Goal: Information Seeking & Learning: Check status

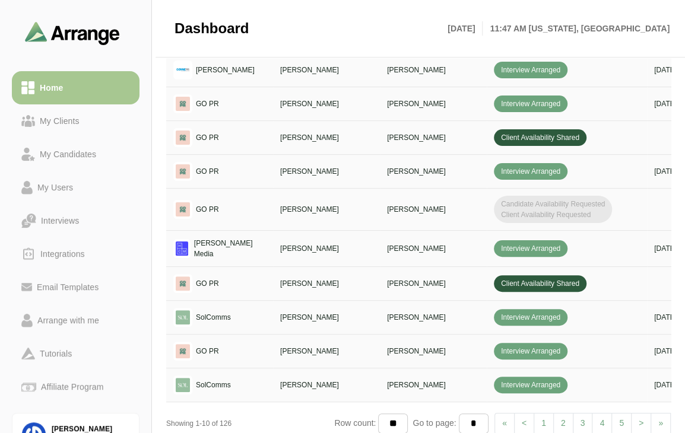
scroll to position [0, 431]
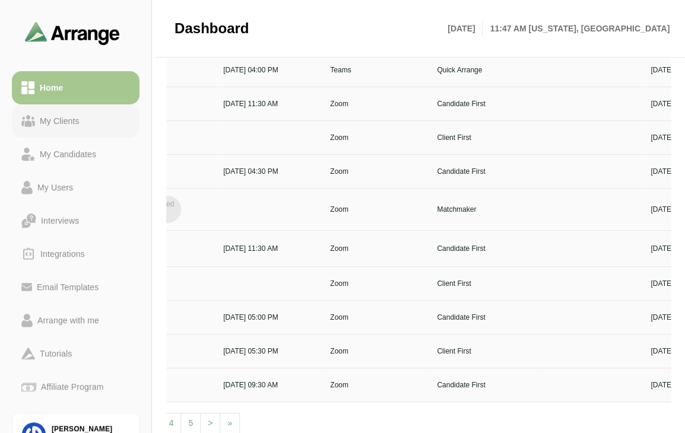
click at [86, 133] on link "My Clients" at bounding box center [76, 120] width 128 height 33
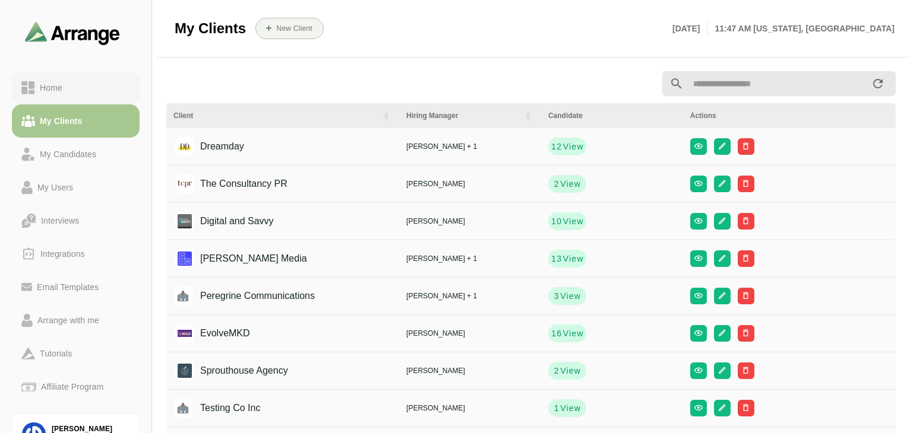
click at [50, 88] on div "Home" at bounding box center [51, 88] width 32 height 14
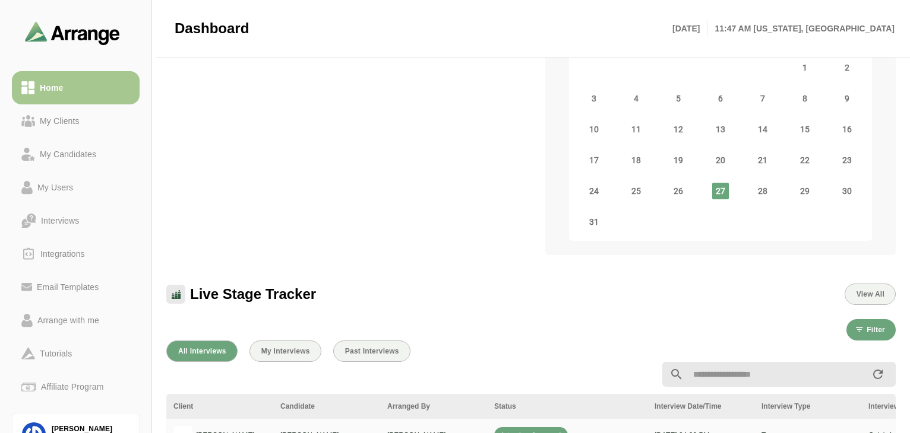
scroll to position [142, 0]
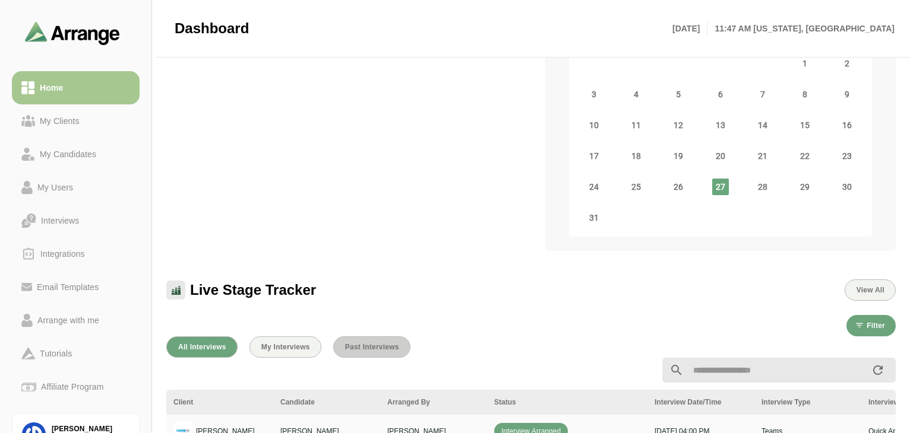
click at [382, 349] on span "Past Interviews" at bounding box center [371, 347] width 55 height 8
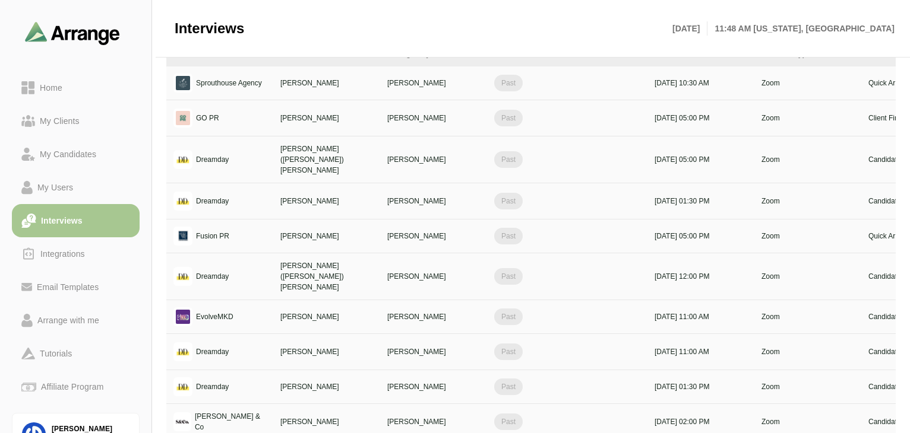
scroll to position [142, 0]
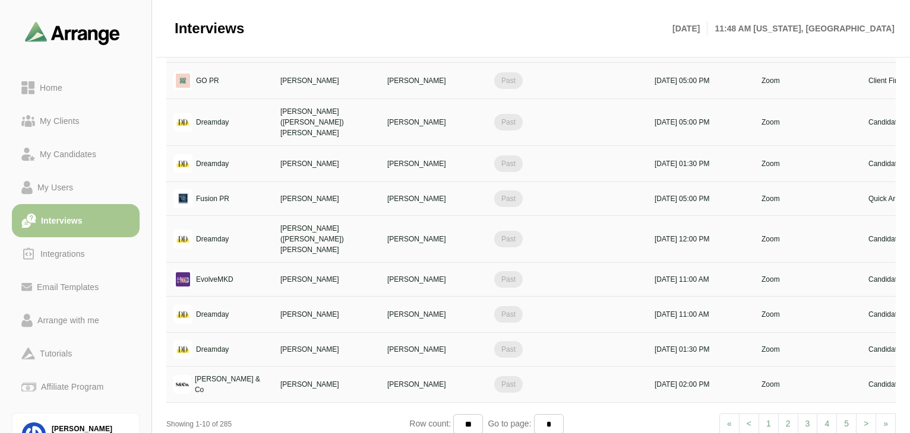
click at [685, 414] on li "1" at bounding box center [769, 424] width 20 height 21
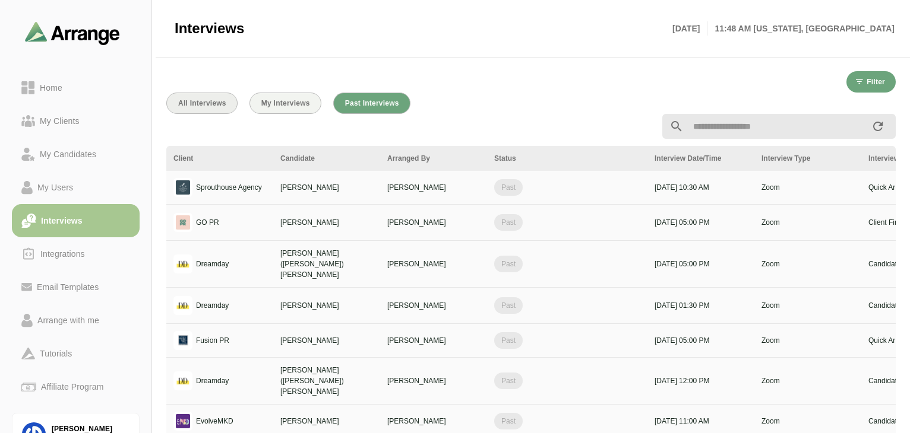
click at [203, 105] on span "All Interviews" at bounding box center [202, 103] width 49 height 8
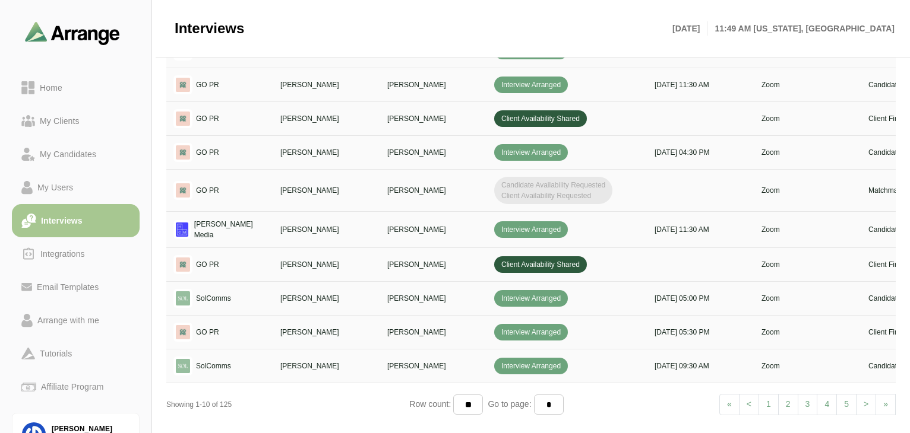
scroll to position [0, 431]
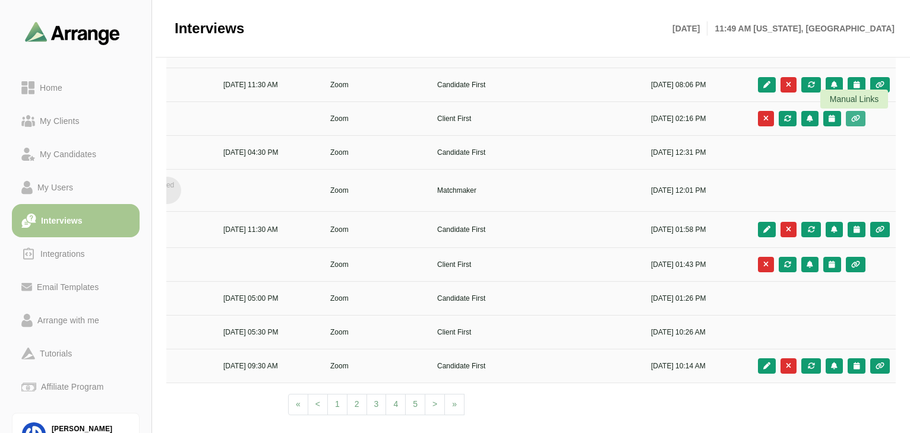
click at [685, 115] on icon "button" at bounding box center [855, 118] width 10 height 7
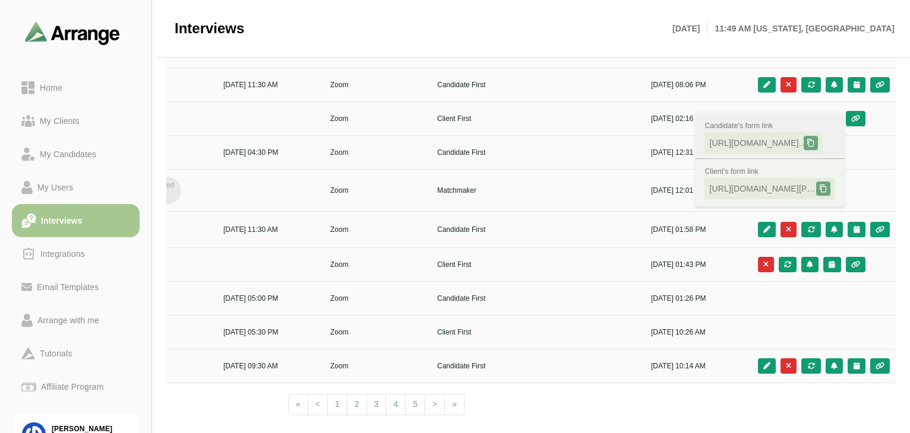
click at [685, 137] on span "[URL][DOMAIN_NAME].." at bounding box center [756, 143] width 94 height 12
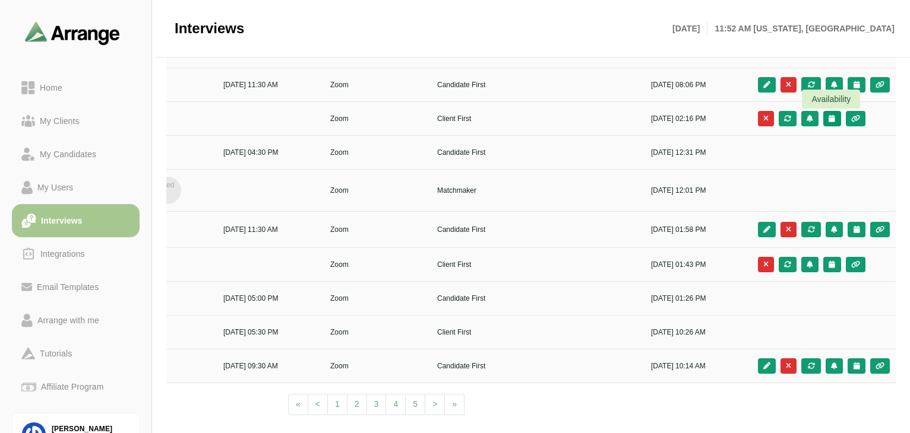
click at [685, 115] on icon "button" at bounding box center [832, 118] width 8 height 7
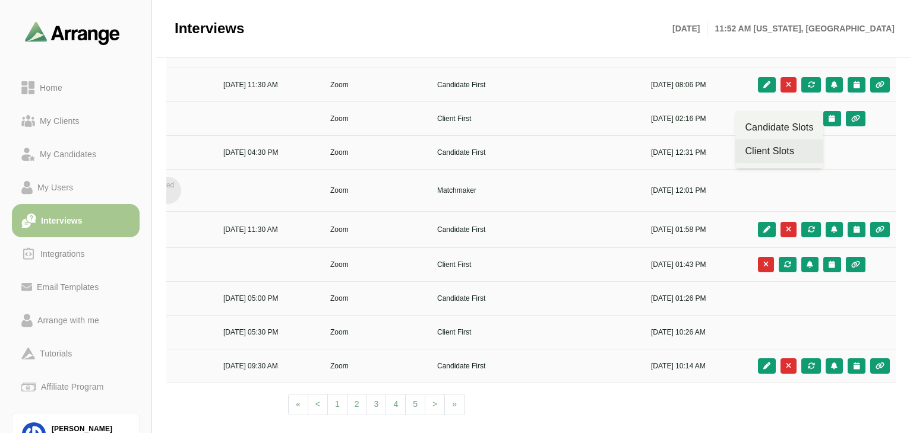
click at [685, 151] on div "Client Slots" at bounding box center [779, 151] width 68 height 14
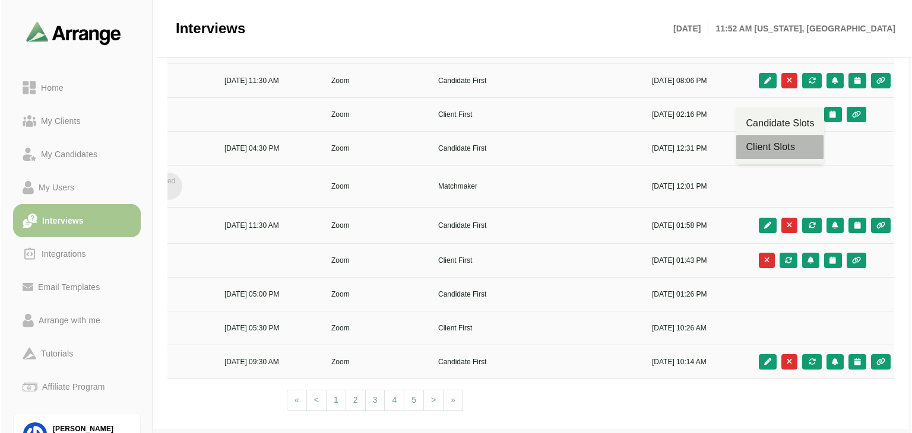
scroll to position [0, 0]
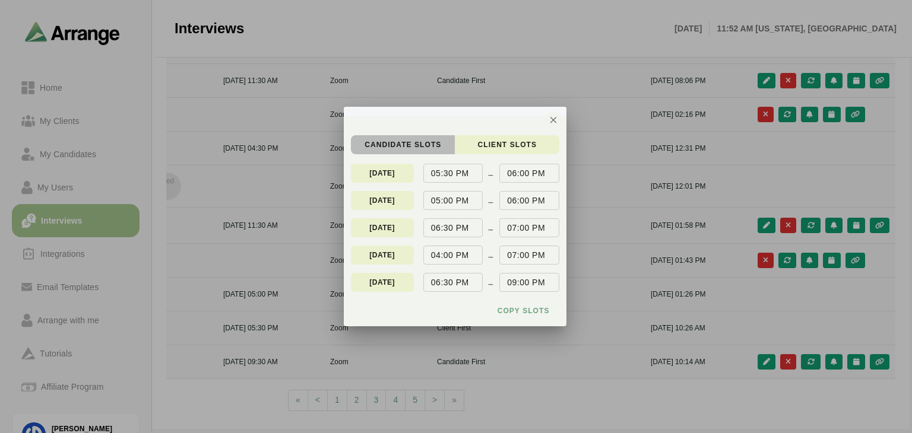
click at [398, 150] on button "candidate Slots" at bounding box center [403, 144] width 104 height 19
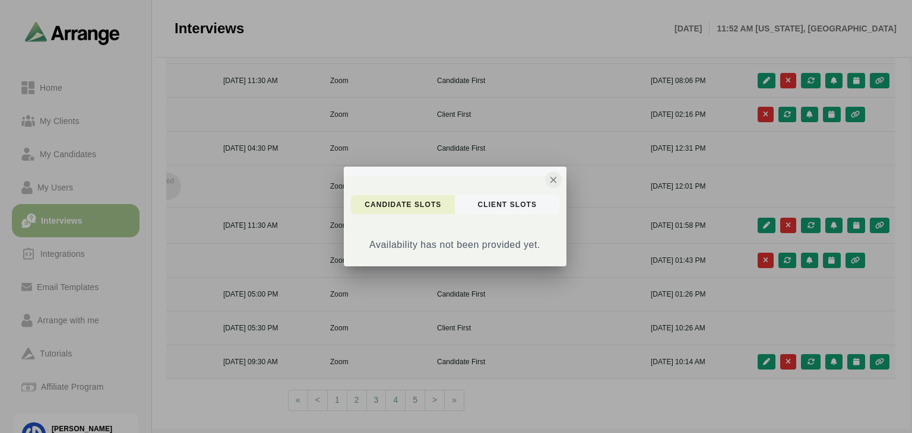
click at [550, 179] on icon "button" at bounding box center [553, 180] width 11 height 11
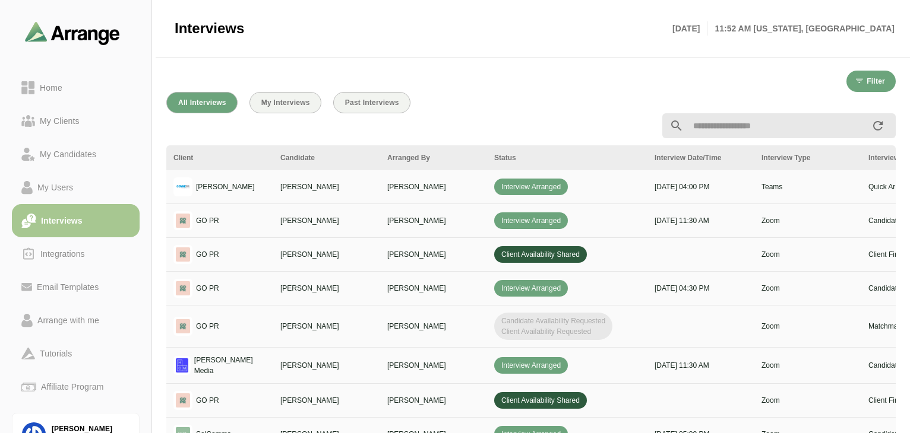
scroll to position [140, 0]
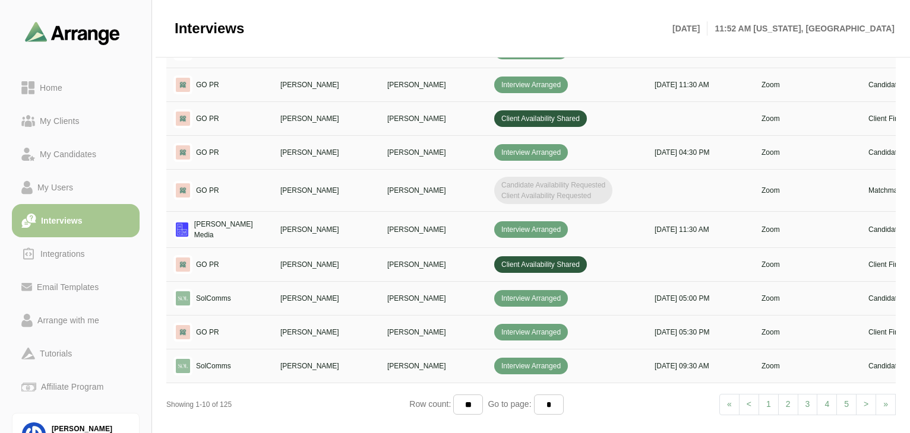
click at [685, 397] on link "2" at bounding box center [788, 404] width 20 height 21
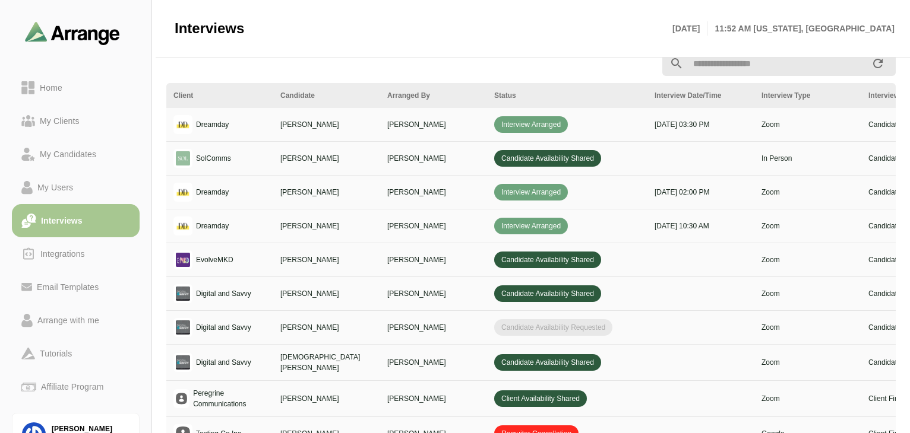
scroll to position [0, 0]
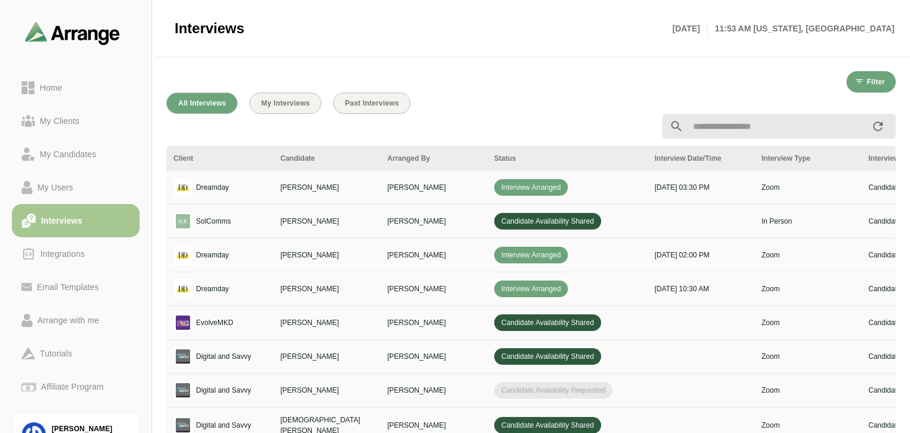
click at [542, 297] on td "Interview Arranged" at bounding box center [567, 290] width 160 height 34
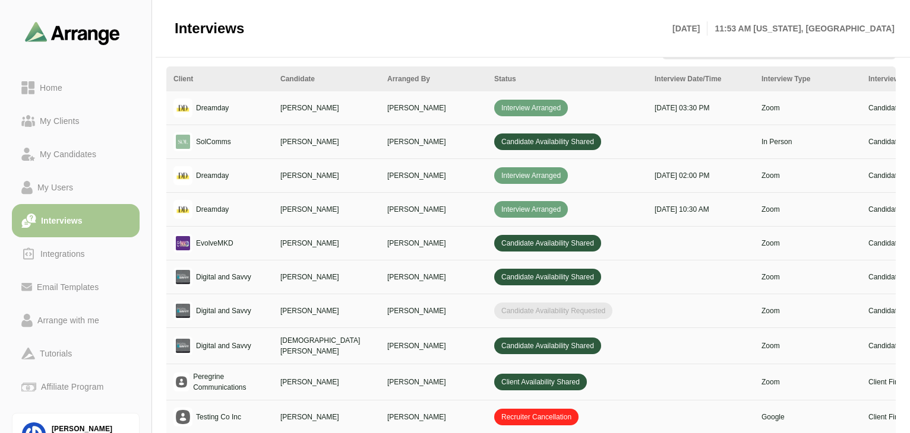
scroll to position [135, 0]
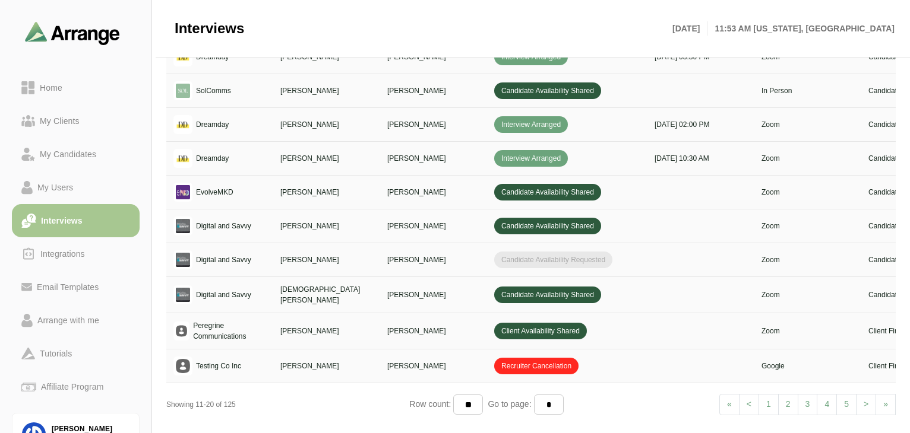
click at [685, 398] on link "1" at bounding box center [768, 404] width 20 height 21
select select "*"
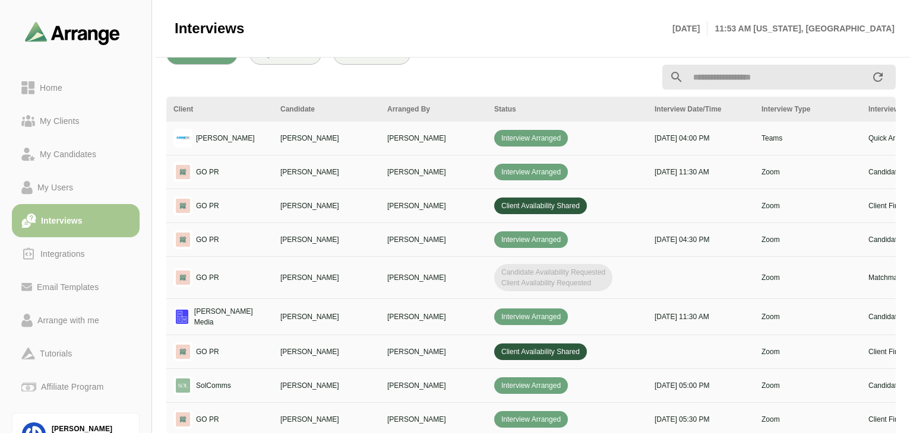
scroll to position [0, 0]
